Goal: Transaction & Acquisition: Book appointment/travel/reservation

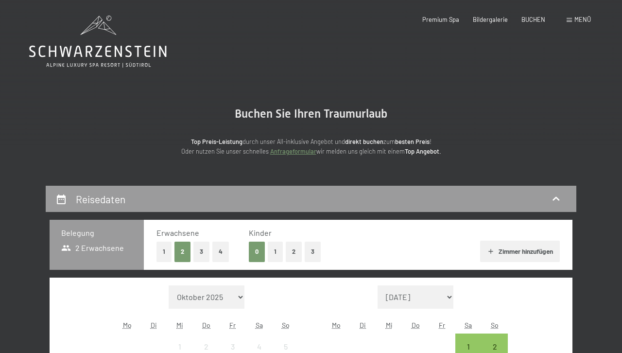
click at [291, 252] on button "2" at bounding box center [294, 251] width 16 height 20
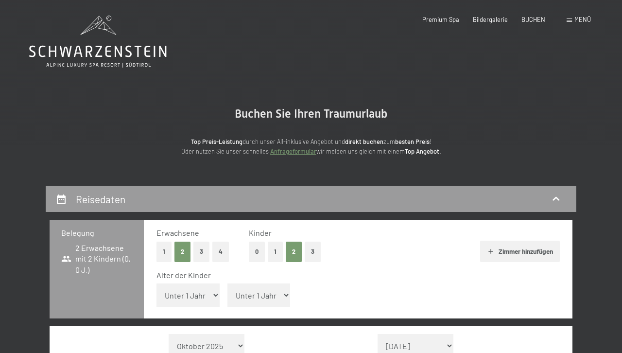
click at [156, 283] on select "Unter 1 Jahr 1 Jahr 2 Jahre 3 Jahre 4 Jahre 5 Jahre 6 Jahre 7 Jahre 8 Jahre 9 J…" at bounding box center [187, 294] width 63 height 23
select select "17"
click option "17 Jahre" at bounding box center [0, 0] width 0 height 0
click at [227, 283] on select "Unter 1 Jahr 1 Jahr 2 Jahre 3 Jahre 4 Jahre 5 Jahre 6 Jahre 7 Jahre 8 Jahre 9 J…" at bounding box center [258, 294] width 63 height 23
select select "13"
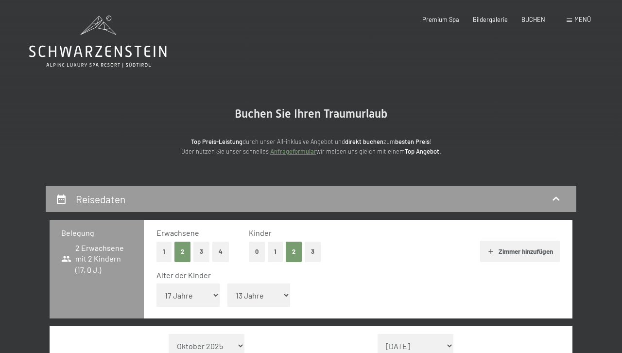
click option "13 Jahre" at bounding box center [0, 0] width 0 height 0
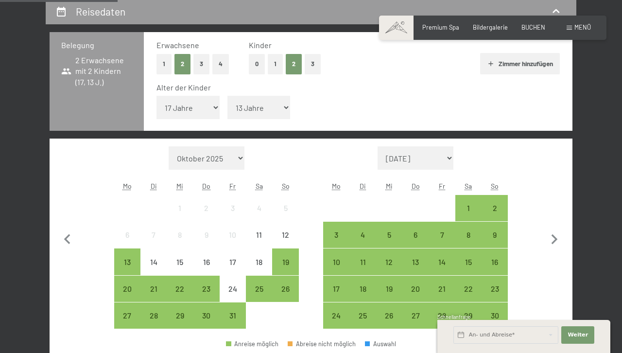
scroll to position [188, 0]
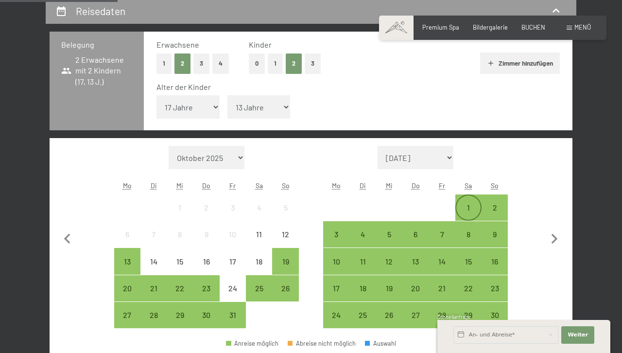
click at [466, 203] on div "1" at bounding box center [468, 207] width 24 height 24
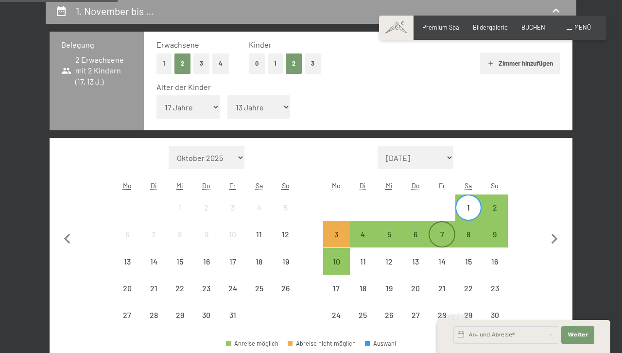
click at [445, 235] on div "7" at bounding box center [441, 242] width 24 height 24
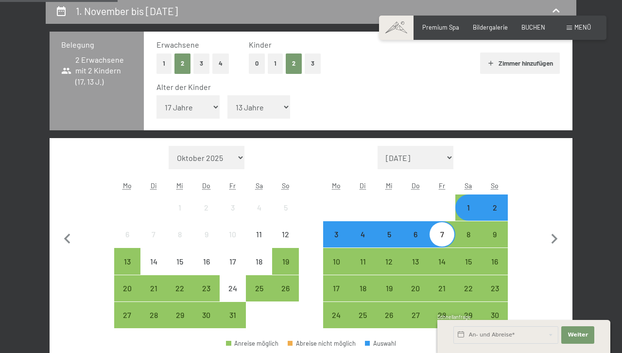
click at [416, 240] on div "6" at bounding box center [415, 242] width 24 height 24
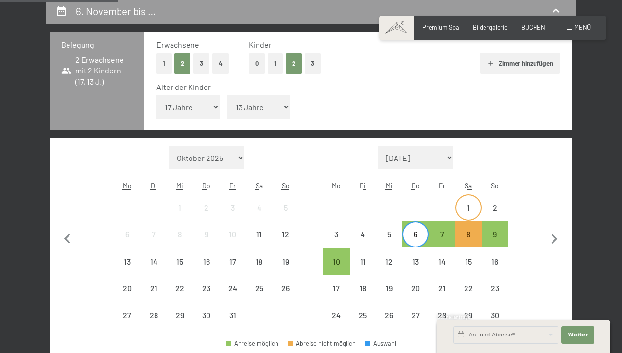
click at [468, 209] on div "1" at bounding box center [468, 215] width 24 height 24
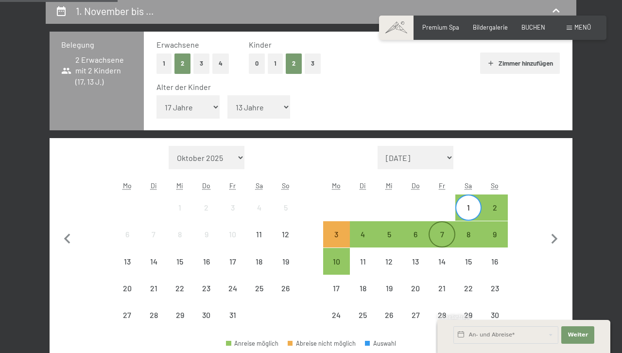
click at [443, 229] on div "7" at bounding box center [441, 234] width 24 height 24
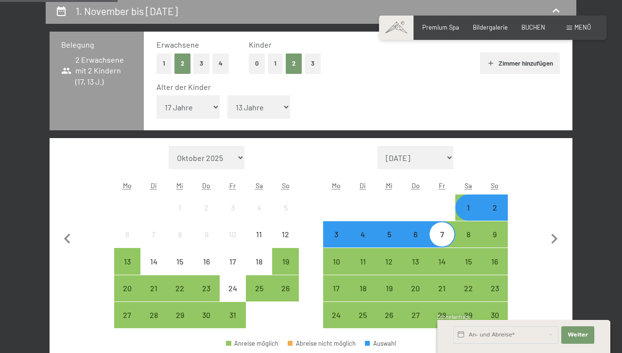
click at [413, 235] on div "6" at bounding box center [415, 242] width 24 height 24
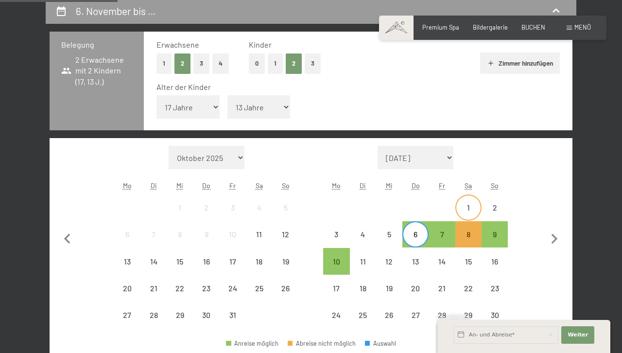
click at [468, 203] on div "1" at bounding box center [468, 215] width 24 height 24
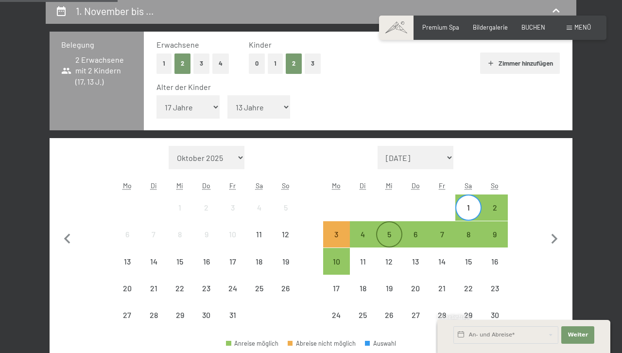
click at [391, 232] on div "5" at bounding box center [389, 242] width 24 height 24
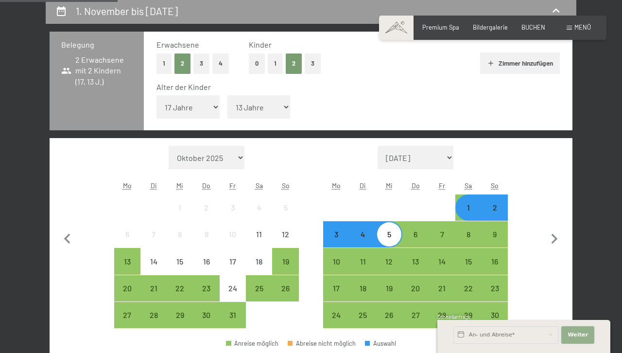
click at [584, 337] on span "Weiter" at bounding box center [577, 335] width 20 height 8
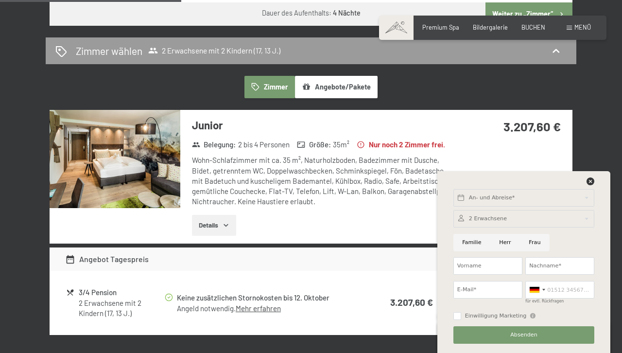
scroll to position [545, 0]
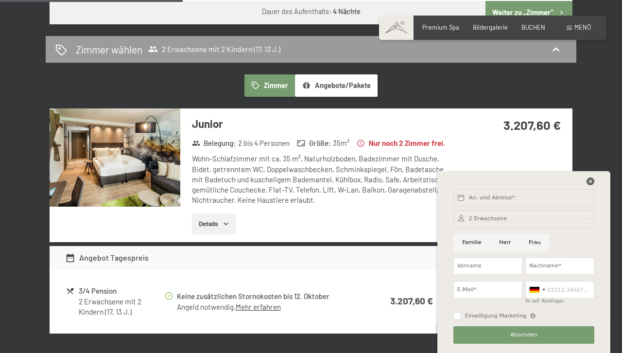
click at [592, 182] on icon at bounding box center [590, 181] width 8 height 8
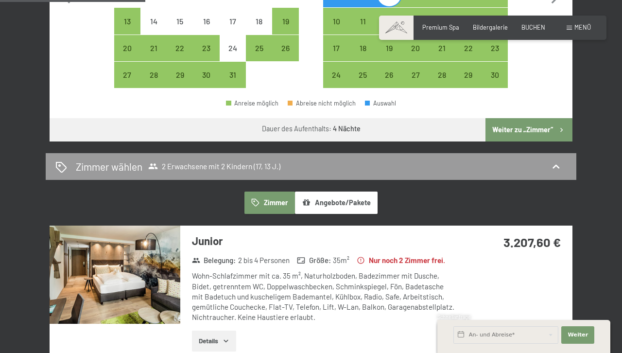
scroll to position [433, 0]
